Goal: Task Accomplishment & Management: Use online tool/utility

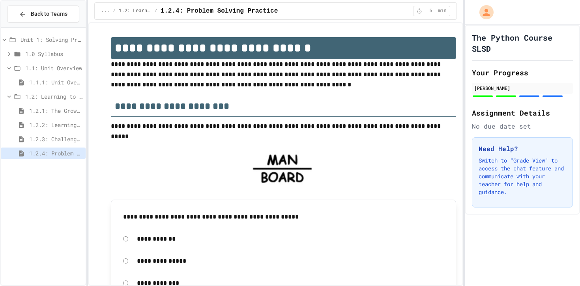
click at [49, 138] on span "1.2.3: Challenge Problem - The Bridge" at bounding box center [55, 139] width 53 height 8
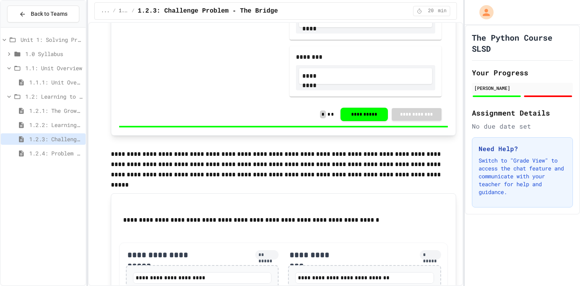
scroll to position [914, 0]
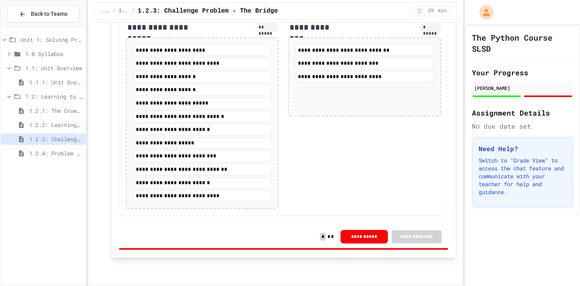
click at [62, 151] on span "1.2.4: Problem Solving Practice" at bounding box center [55, 153] width 53 height 8
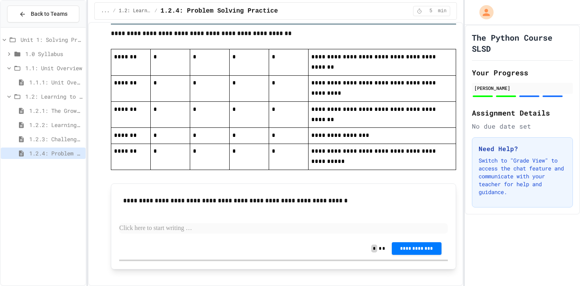
scroll to position [1285, 0]
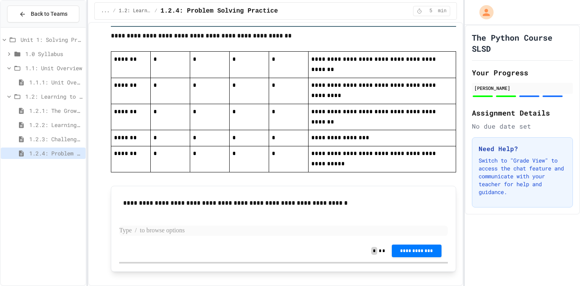
click at [178, 226] on p at bounding box center [283, 231] width 328 height 10
click at [403, 245] on button "**********" at bounding box center [417, 251] width 50 height 13
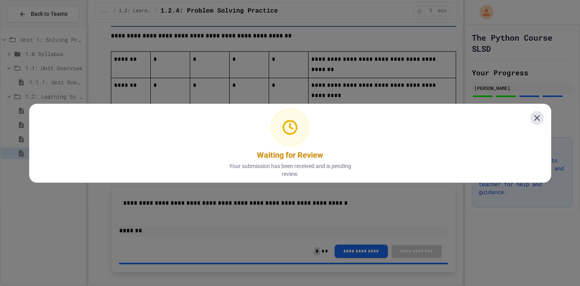
click at [538, 116] on icon at bounding box center [537, 118] width 6 height 6
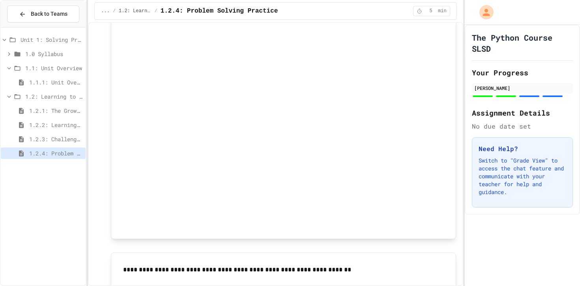
scroll to position [1683, 0]
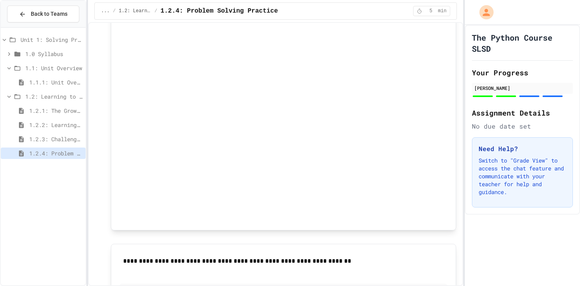
click at [254, 284] on p at bounding box center [283, 289] width 328 height 10
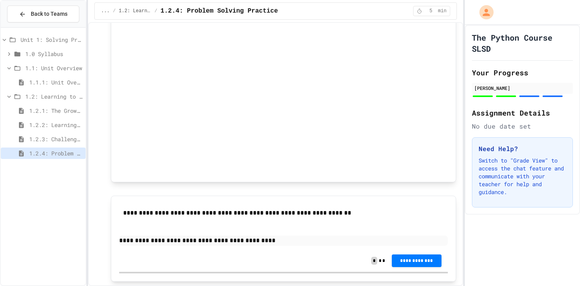
scroll to position [1733, 0]
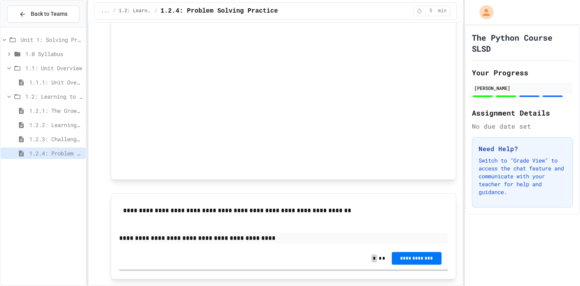
click at [421, 255] on span "**********" at bounding box center [416, 258] width 37 height 6
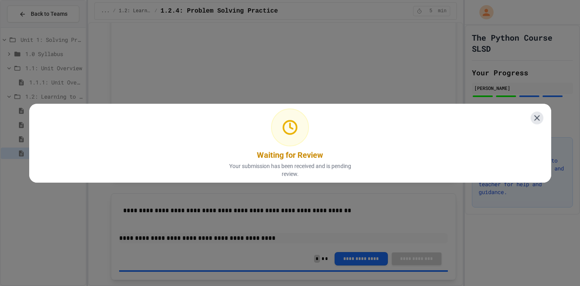
click at [538, 121] on icon at bounding box center [536, 117] width 9 height 9
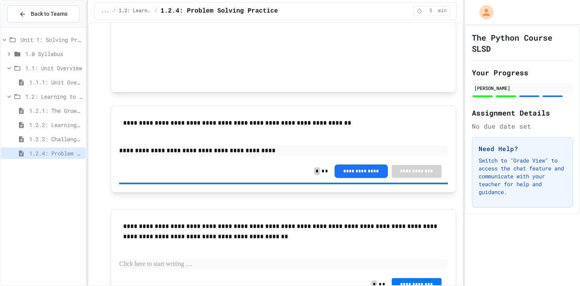
scroll to position [1829, 0]
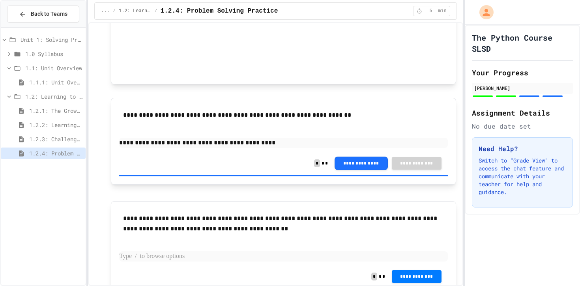
click at [196, 251] on p at bounding box center [283, 256] width 328 height 10
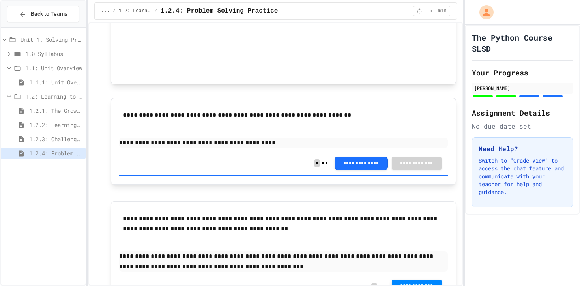
click at [413, 283] on span "**********" at bounding box center [416, 286] width 37 height 6
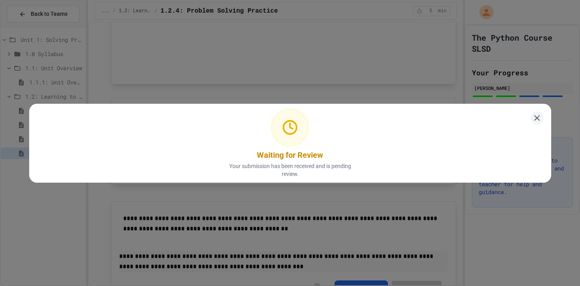
click at [538, 114] on icon at bounding box center [537, 118] width 10 height 10
